Goal: Check status: Check status

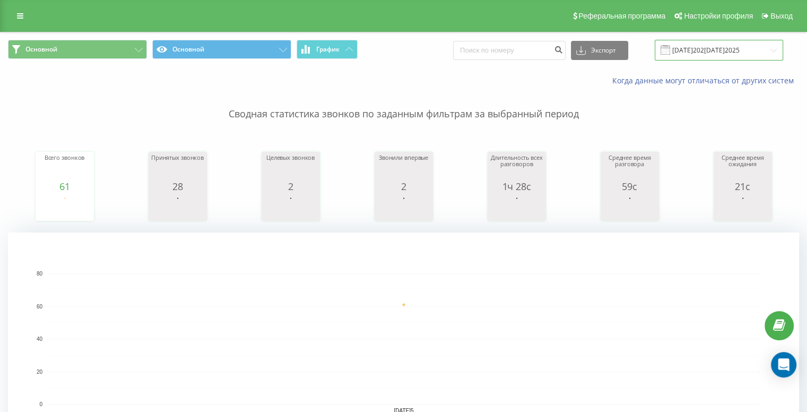
click at [732, 55] on input "[DATE]202[DATE]2025" at bounding box center [718, 50] width 128 height 21
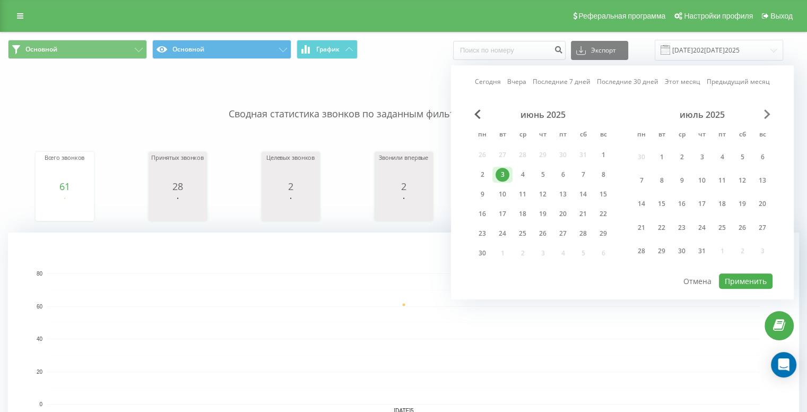
click at [764, 113] on span "Next Month" at bounding box center [767, 114] width 6 height 10
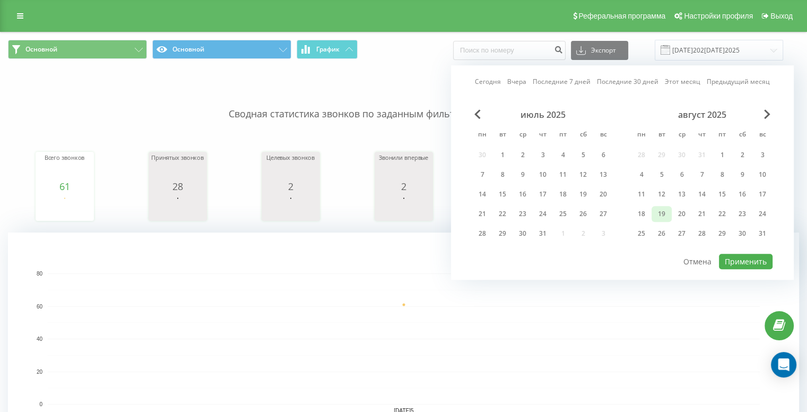
click at [668, 211] on div "19" at bounding box center [661, 214] width 14 height 14
click at [743, 260] on button "Применить" at bounding box center [746, 261] width 54 height 15
click at [0, 0] on div at bounding box center [0, 0] width 0 height 0
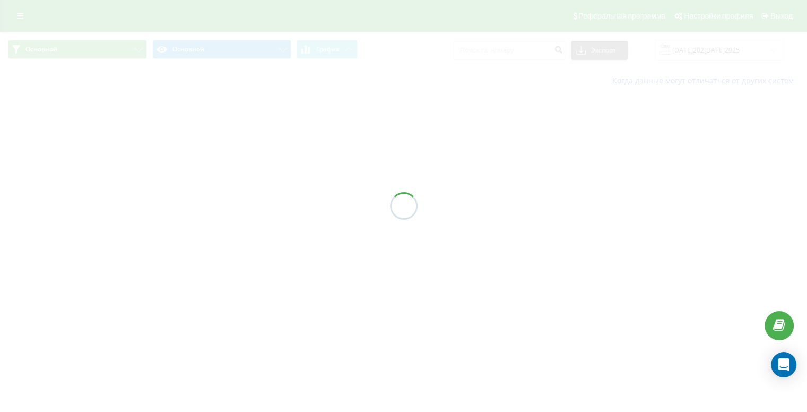
type input "[DATE]202[DATE]2025"
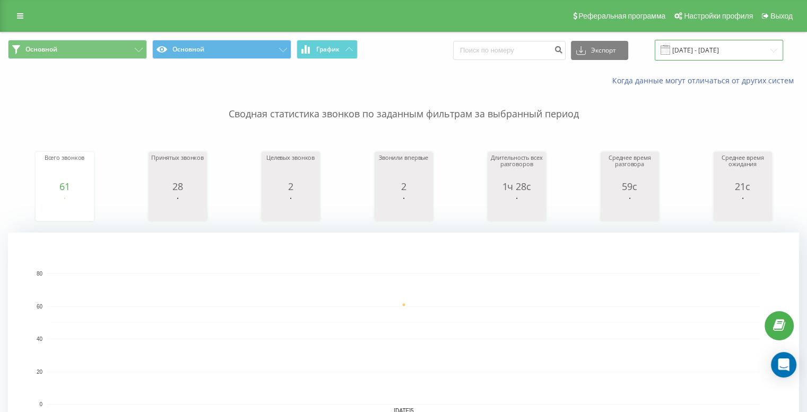
click at [719, 56] on input "[DATE] - [DATE]" at bounding box center [718, 50] width 128 height 21
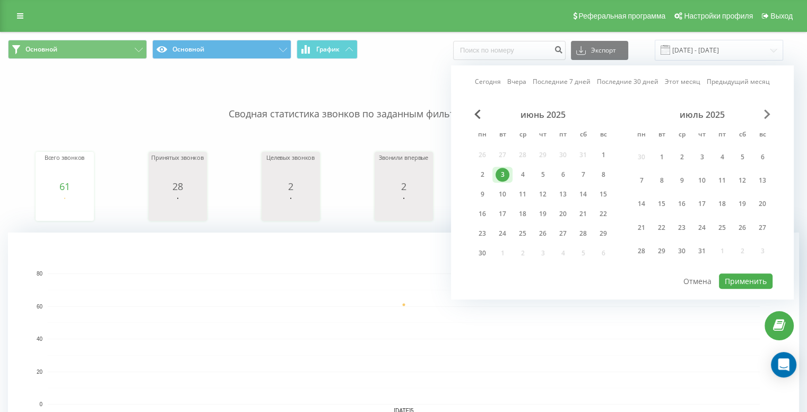
click at [765, 113] on span "Next Month" at bounding box center [767, 114] width 6 height 10
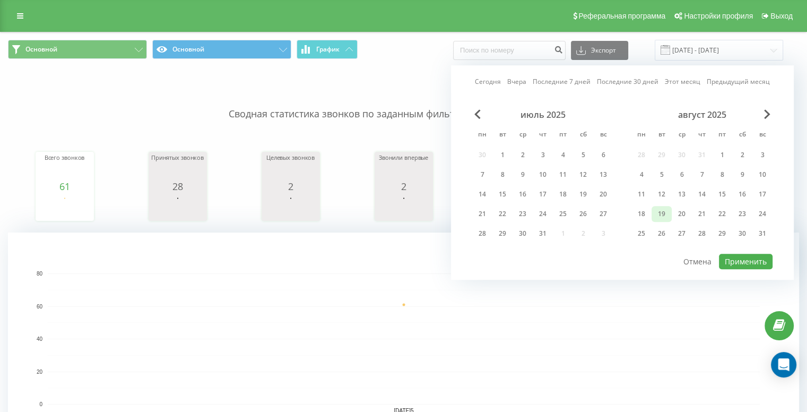
click at [654, 214] on div "19" at bounding box center [661, 214] width 14 height 14
click at [678, 215] on div "20" at bounding box center [682, 214] width 14 height 14
click at [661, 215] on div "19" at bounding box center [661, 214] width 14 height 14
click at [741, 258] on button "Применить" at bounding box center [746, 261] width 54 height 15
type input "[DATE]202[DATE]2025"
